Goal: Task Accomplishment & Management: Manage account settings

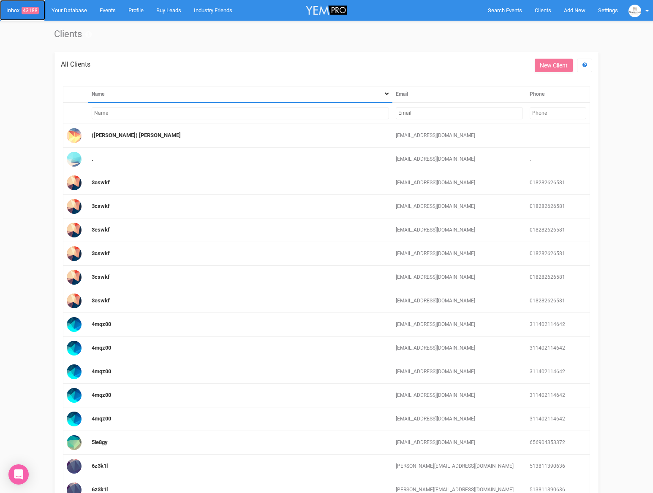
click at [22, 11] on link "Inbox 43188" at bounding box center [22, 10] width 45 height 21
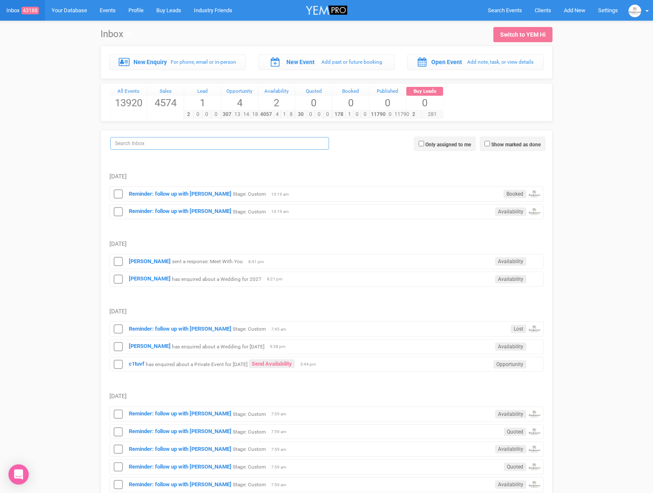
click at [161, 149] on input "search" at bounding box center [219, 143] width 219 height 13
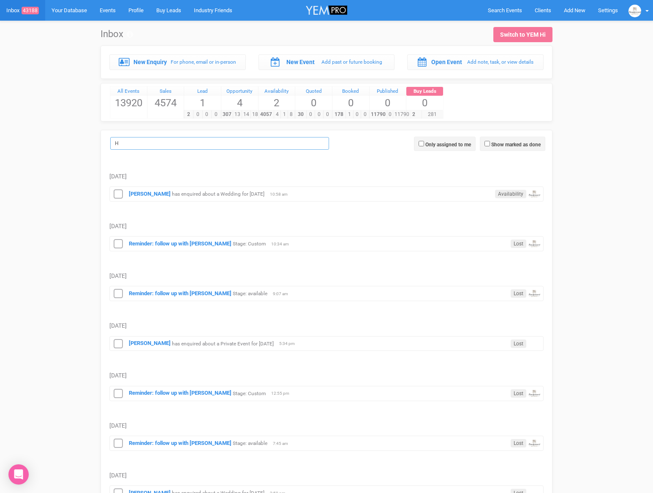
type input "H"
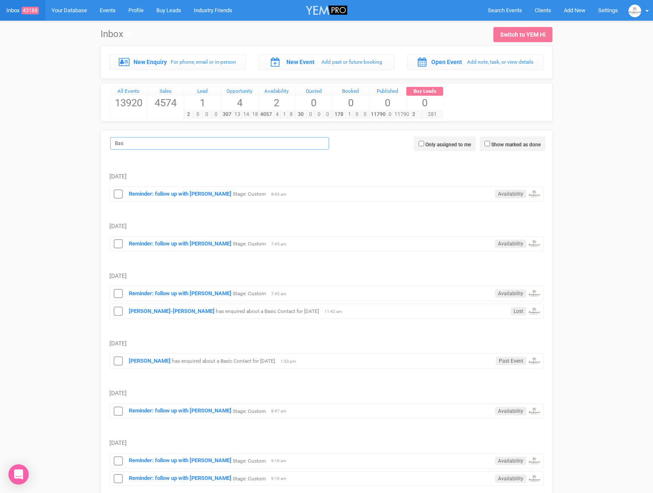
click at [127, 141] on input "Bas" at bounding box center [219, 143] width 219 height 13
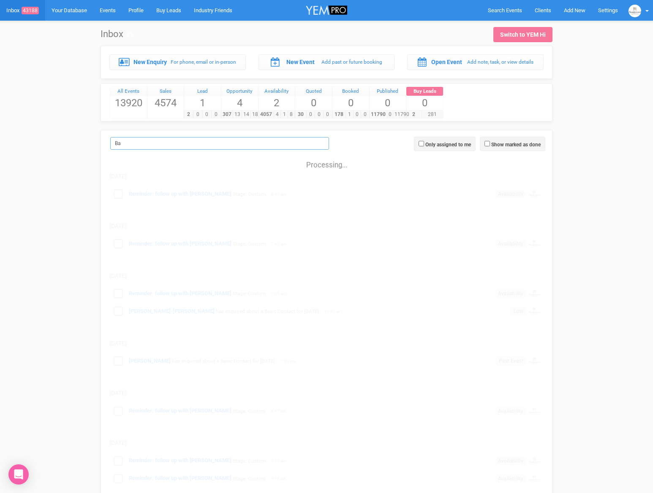
type input "B"
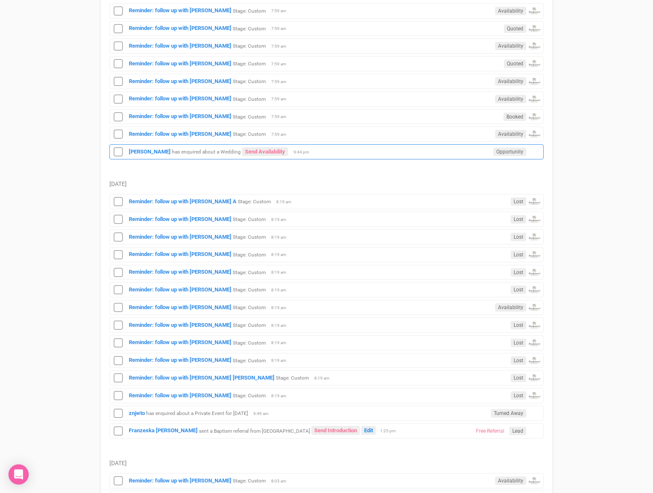
scroll to position [408, 0]
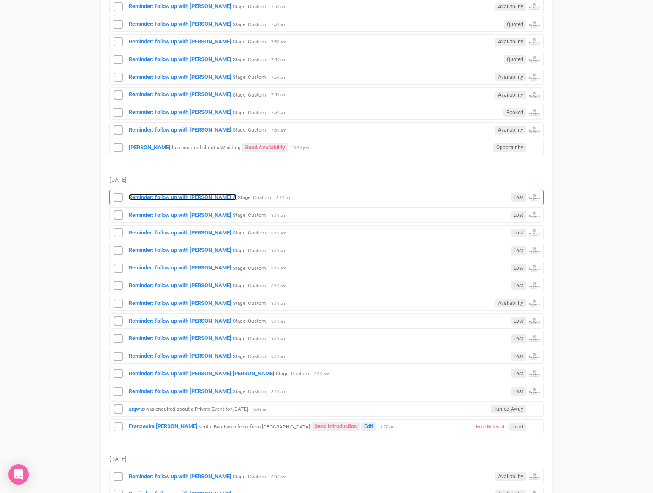
click at [158, 198] on strong "Reminder: follow up with Haniye A" at bounding box center [183, 197] width 108 height 6
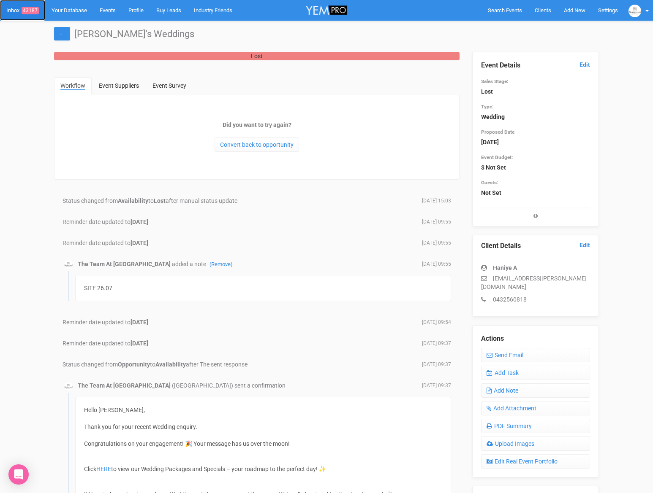
click at [11, 9] on link "Inbox 43187" at bounding box center [22, 10] width 45 height 21
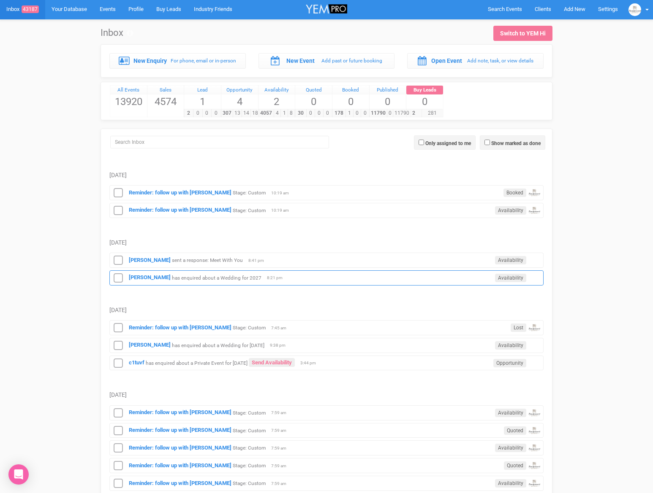
scroll to position [1, 0]
click at [128, 145] on input "search" at bounding box center [219, 142] width 219 height 13
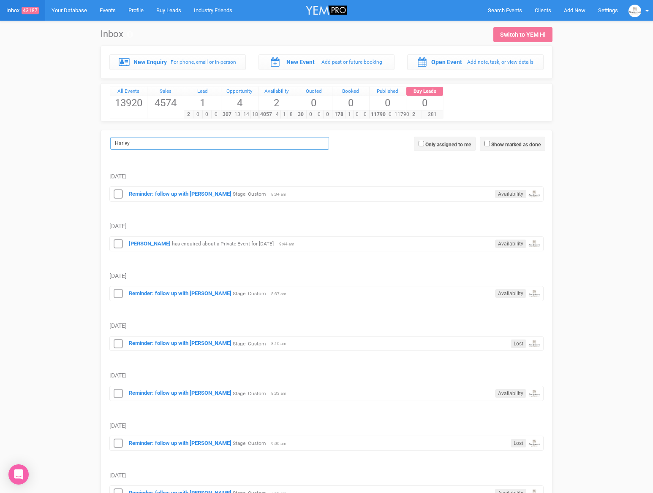
scroll to position [0, 0]
click at [134, 145] on input "Harley" at bounding box center [219, 143] width 219 height 13
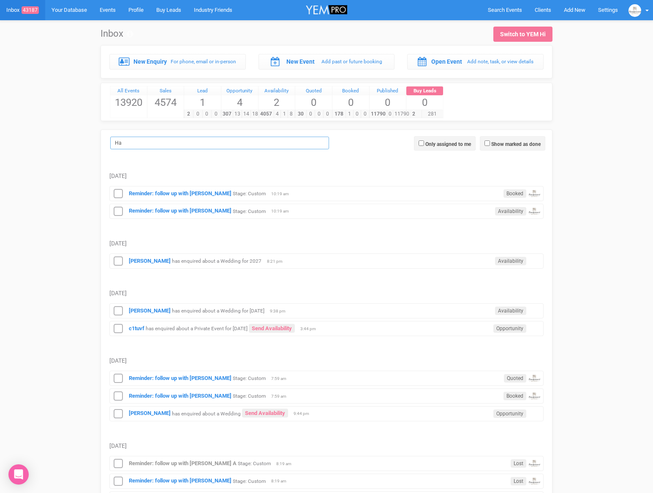
type input "H"
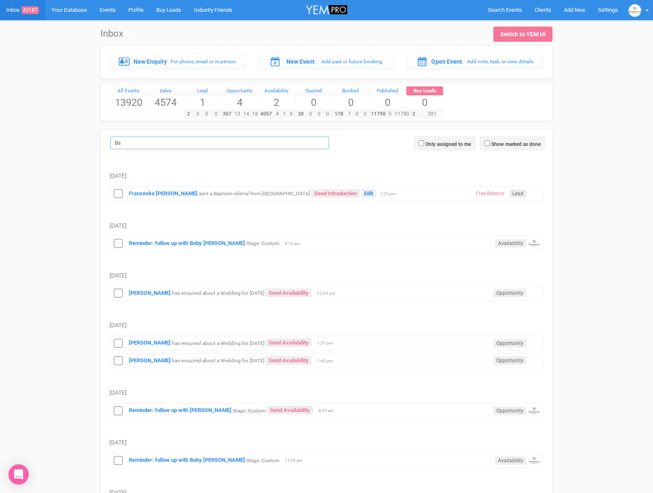
type input "B"
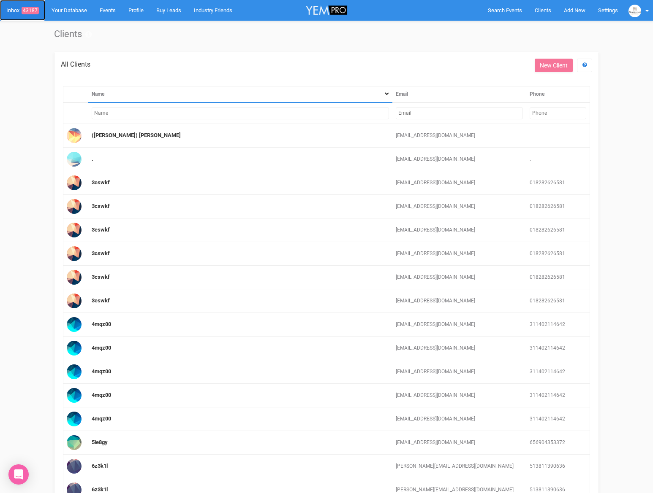
click at [11, 10] on link "Inbox 43187" at bounding box center [22, 10] width 45 height 21
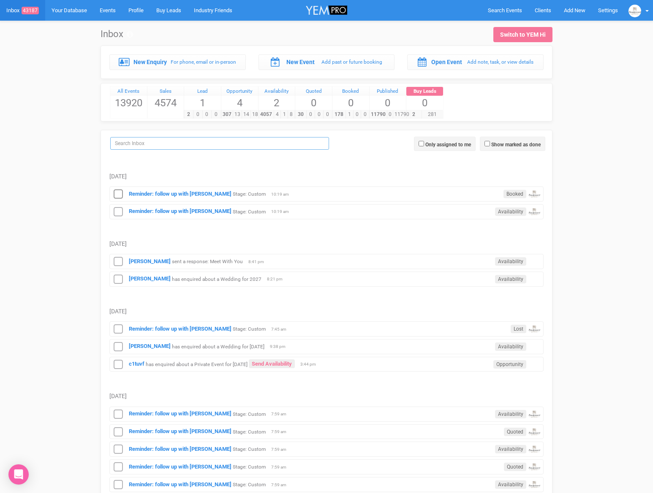
click at [141, 146] on input "search" at bounding box center [219, 143] width 219 height 13
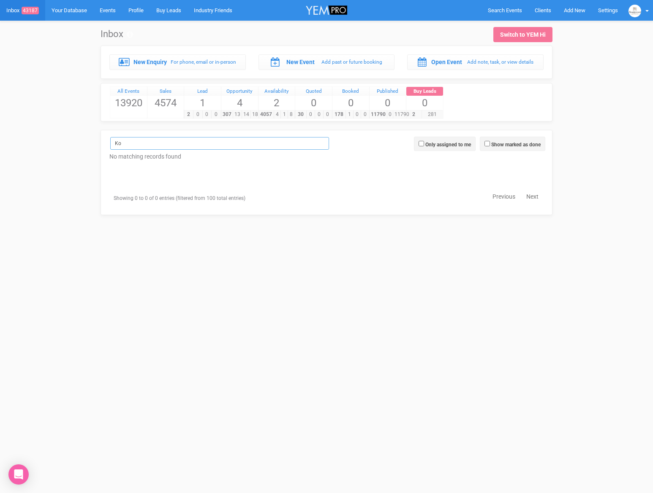
type input "K"
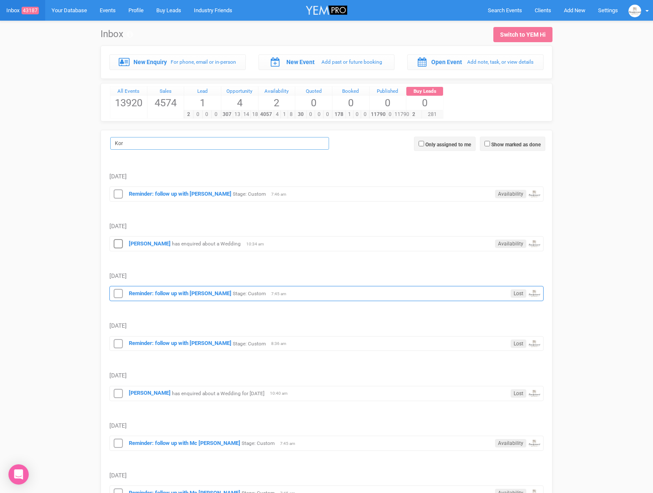
type input "Kor"
click at [153, 298] on div "Reminder: follow up with Korrine Boland Stage: Custom Lost 7:45 am" at bounding box center [326, 293] width 434 height 15
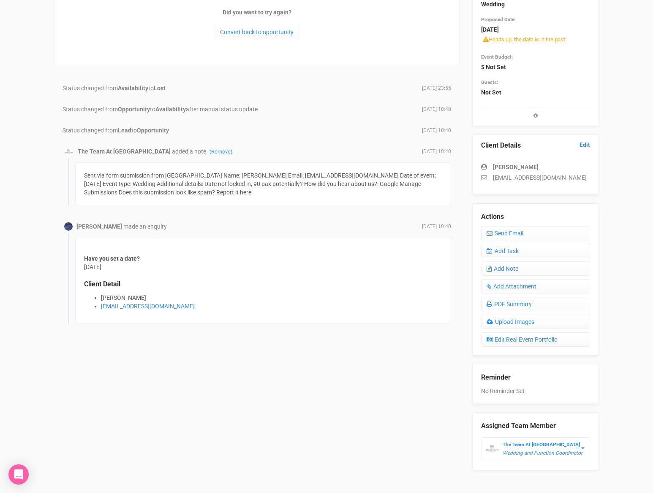
scroll to position [128, 0]
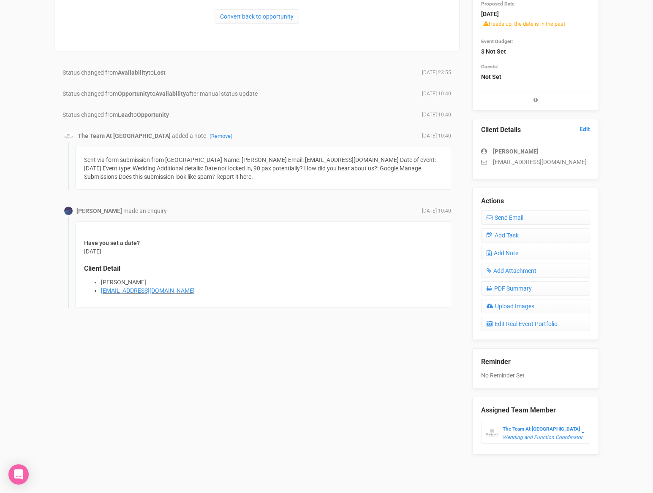
click at [116, 282] on li "Korrine Boland" at bounding box center [271, 282] width 341 height 8
click at [114, 292] on link "korrinee@outlook.com" at bounding box center [148, 290] width 94 height 7
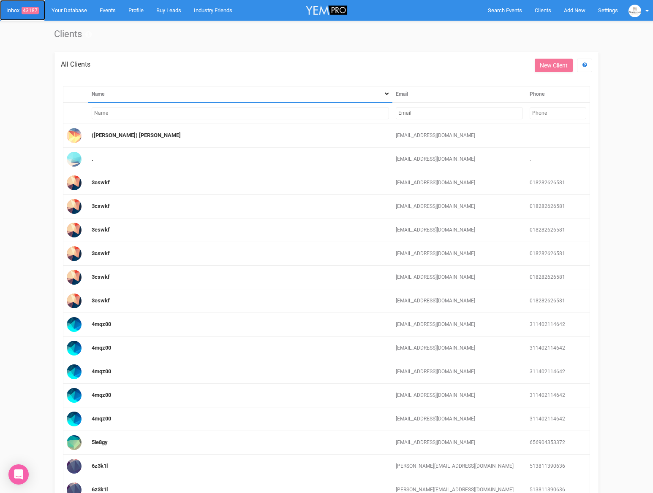
click at [12, 10] on link "Inbox 43187" at bounding box center [22, 10] width 45 height 21
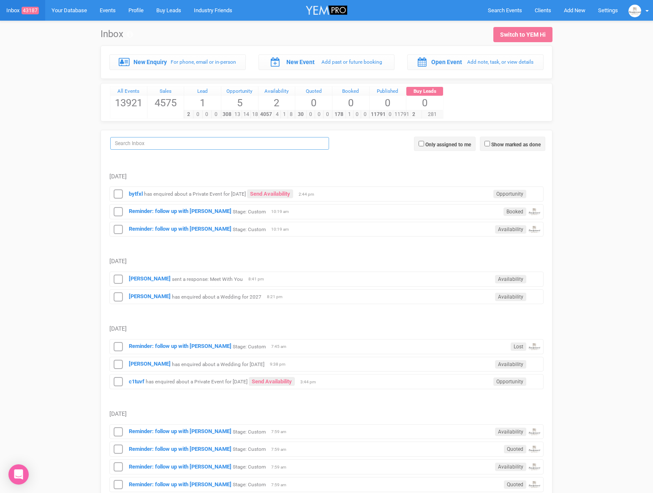
click at [137, 144] on input "search" at bounding box center [219, 143] width 219 height 13
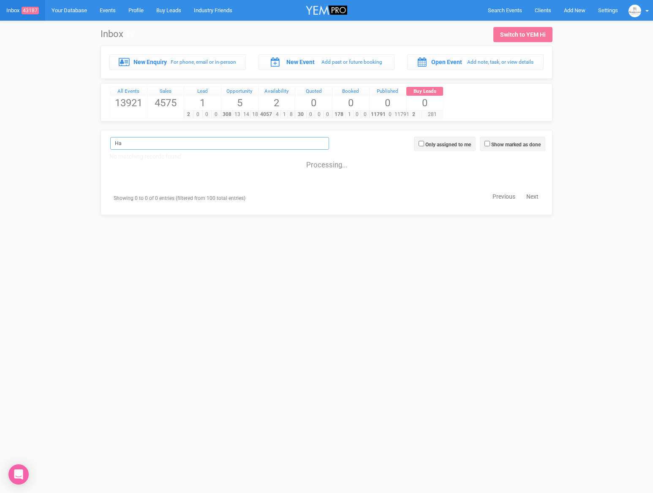
type input "H"
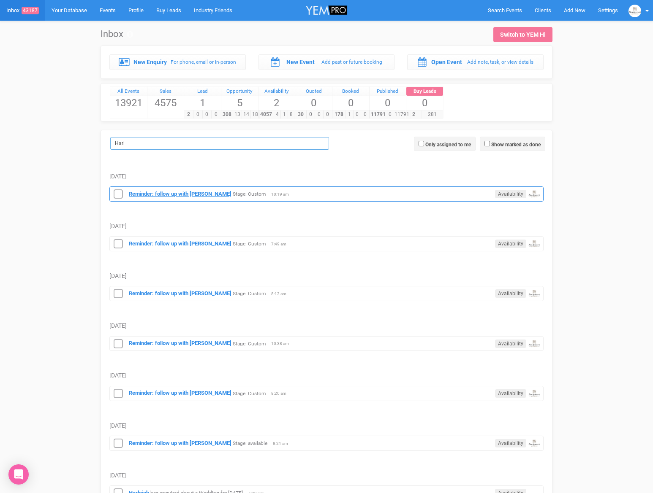
type input "Harl"
click at [200, 194] on strong "Reminder: follow up with Harleigh" at bounding box center [180, 194] width 103 height 6
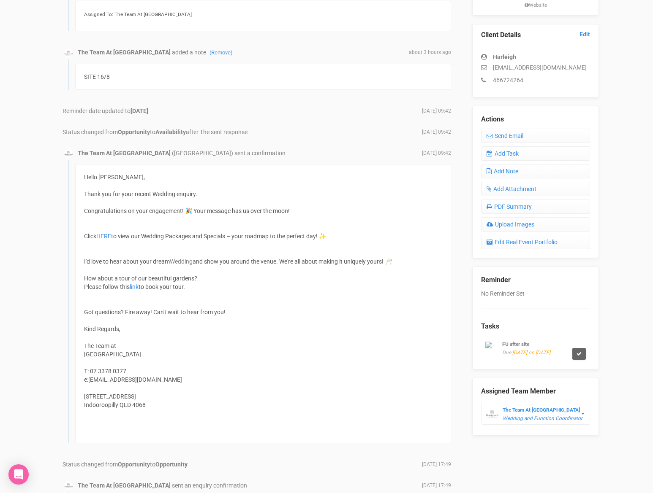
scroll to position [211, 0]
click at [499, 172] on link "Add Note" at bounding box center [535, 172] width 109 height 14
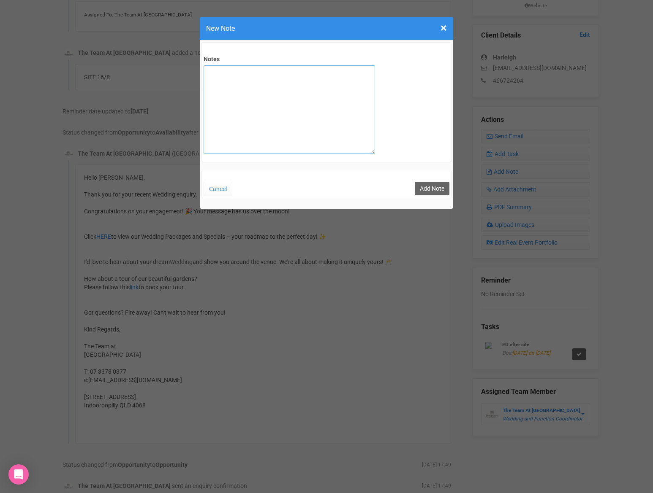
click at [222, 96] on textarea "Notes" at bounding box center [288, 109] width 171 height 89
type textarea "Site Visit 16.08 Looking for pop up wedding April/ [DATE]"
click at [427, 185] on button "Add Note" at bounding box center [431, 189] width 35 height 14
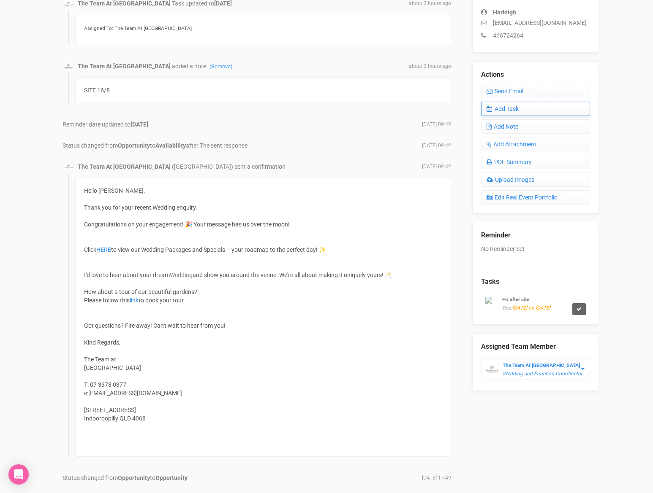
scroll to position [255, 0]
click at [501, 112] on link "Add Task" at bounding box center [535, 110] width 109 height 14
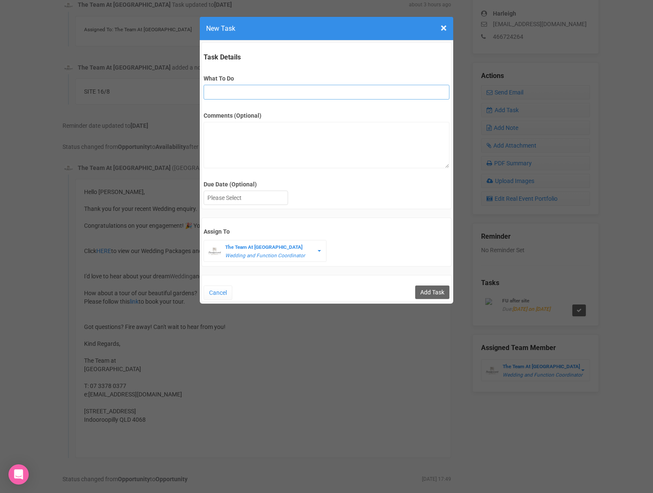
click at [211, 93] on input "What To Do" at bounding box center [325, 92] width 245 height 15
type input "FU after site"
click at [233, 199] on div at bounding box center [246, 198] width 84 height 14
click at [424, 290] on input "Add Task" at bounding box center [432, 293] width 34 height 14
type input "Save"
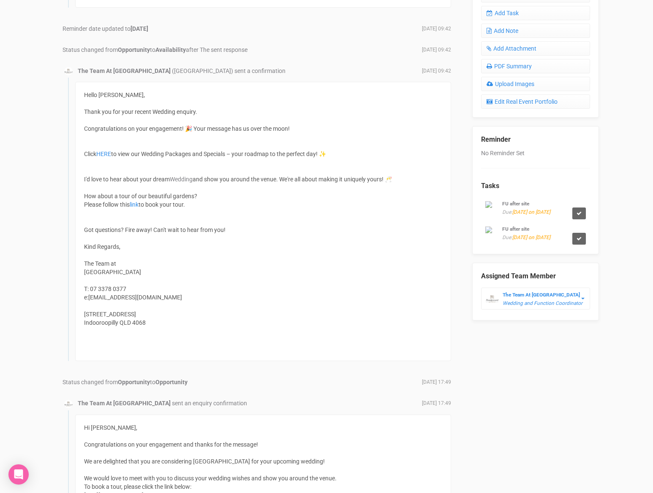
scroll to position [353, 0]
click at [493, 231] on img at bounding box center [491, 228] width 13 height 7
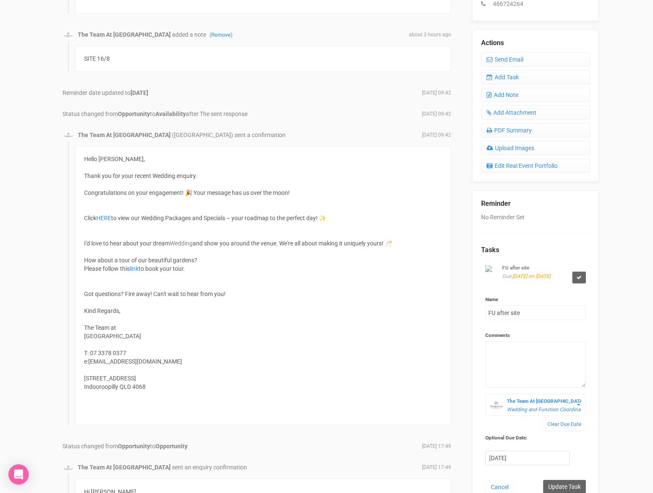
scroll to position [287, 0]
click at [542, 229] on div "Reminder No Reminder Set Tasks FU after site Due: [DATE] on [DATE] Name FU afte…" at bounding box center [535, 345] width 109 height 309
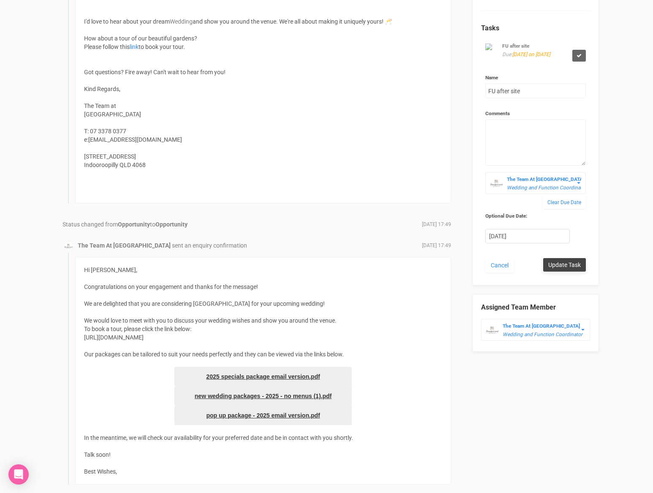
scroll to position [509, 0]
click at [557, 267] on input "Update Task" at bounding box center [564, 266] width 43 height 14
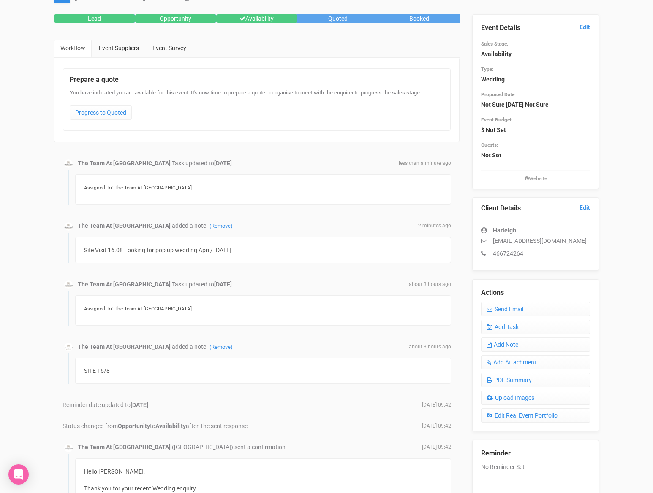
scroll to position [0, 0]
